Goal: Task Accomplishment & Management: Manage account settings

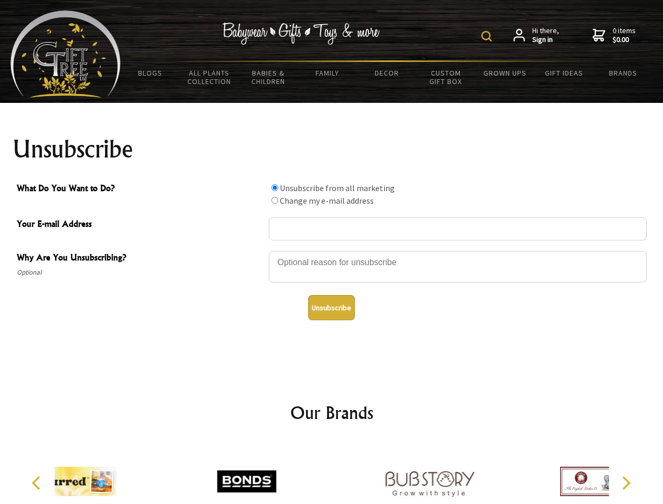
click at [488, 36] on img at bounding box center [487, 36] width 11 height 11
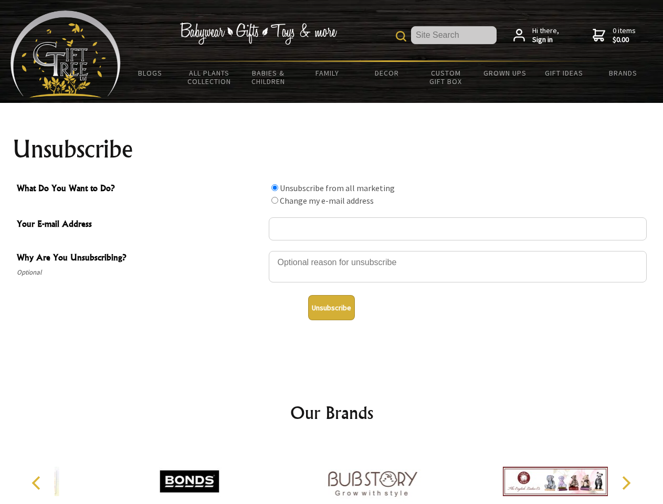
click at [332, 251] on div at bounding box center [458, 268] width 378 height 37
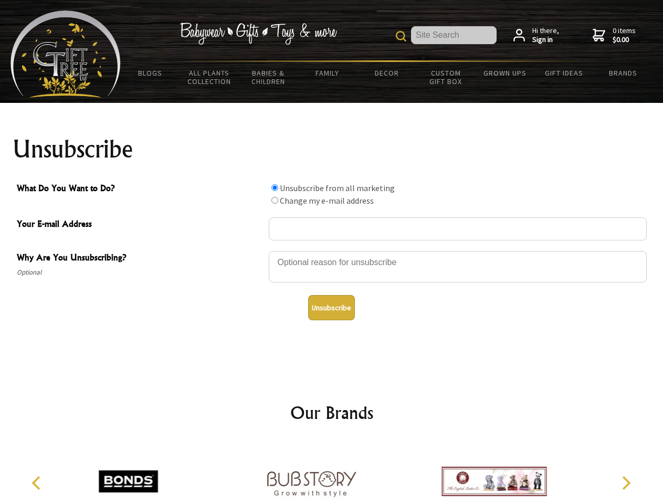
click at [275, 187] on input "What Do You Want to Do?" at bounding box center [275, 187] width 7 height 7
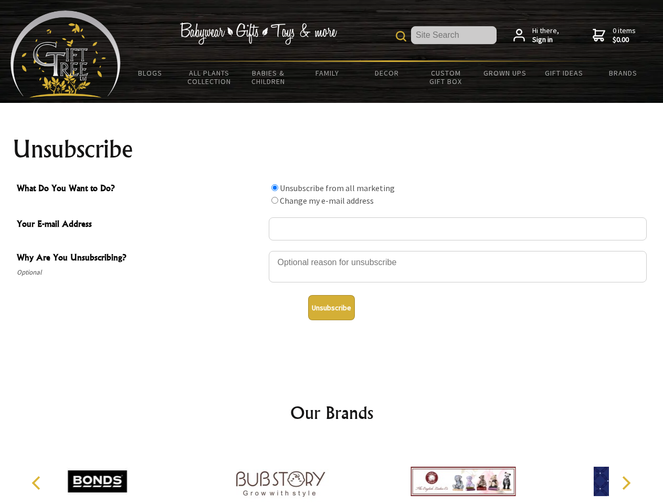
click at [275, 200] on input "What Do You Want to Do?" at bounding box center [275, 200] width 7 height 7
radio input "true"
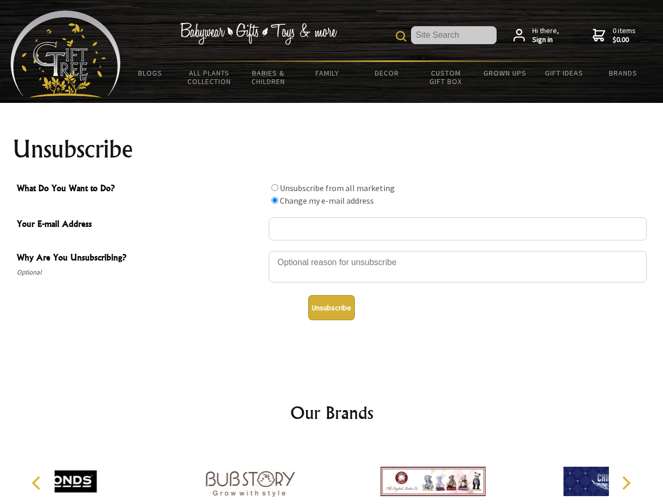
click at [331, 308] on button "Unsubscribe" at bounding box center [331, 307] width 47 height 25
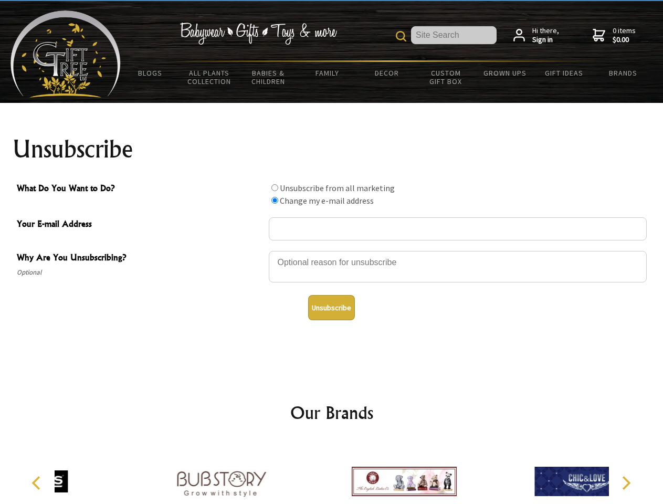
click at [332, 473] on div at bounding box center [404, 483] width 183 height 82
click at [38, 483] on icon "Previous" at bounding box center [37, 483] width 14 height 14
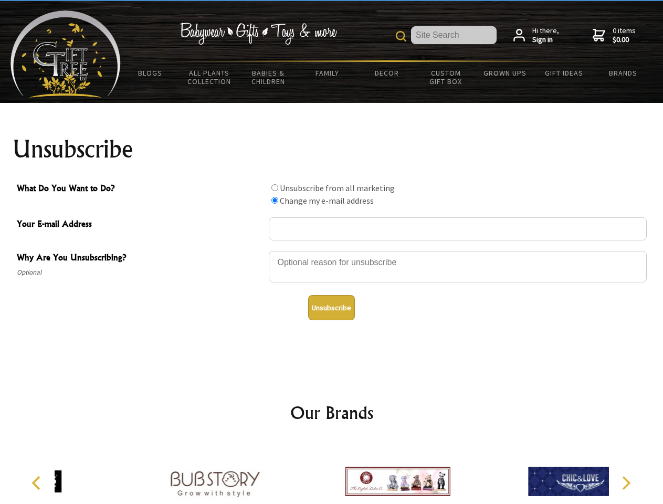
click at [626, 483] on icon "Next" at bounding box center [626, 483] width 14 height 14
